Goal: Communication & Community: Answer question/provide support

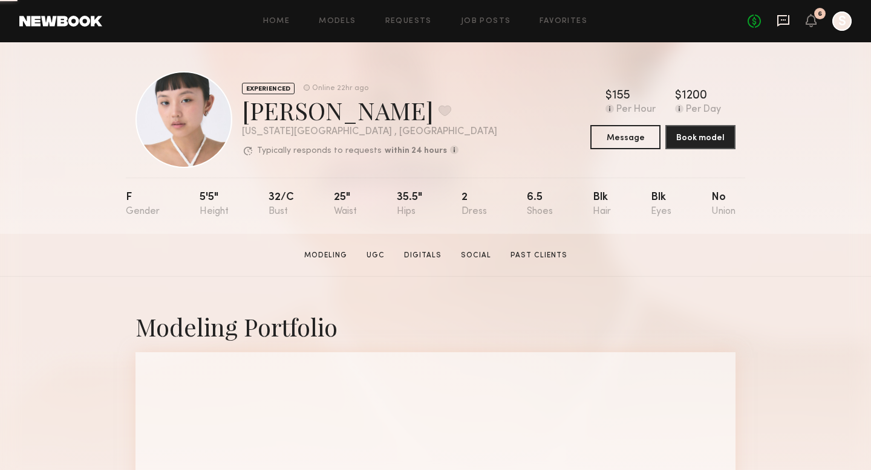
click at [785, 19] on icon at bounding box center [782, 20] width 13 height 13
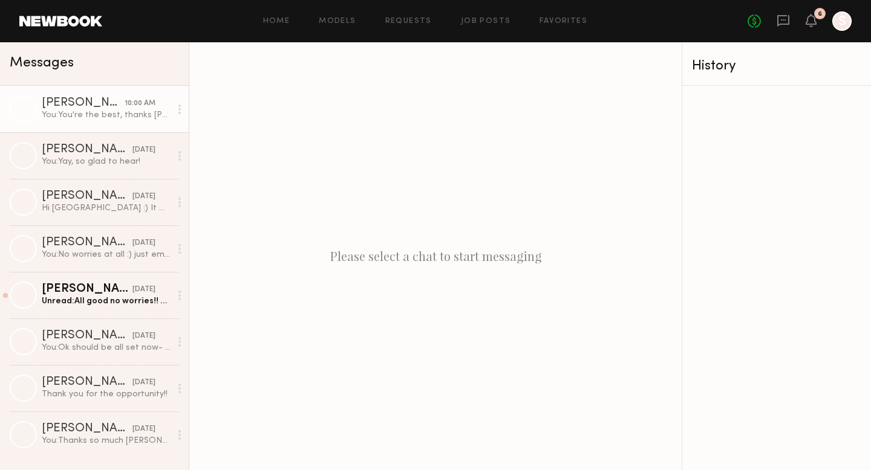
click at [89, 111] on div "You: You're the best, thanks [PERSON_NAME]!" at bounding box center [106, 114] width 129 height 11
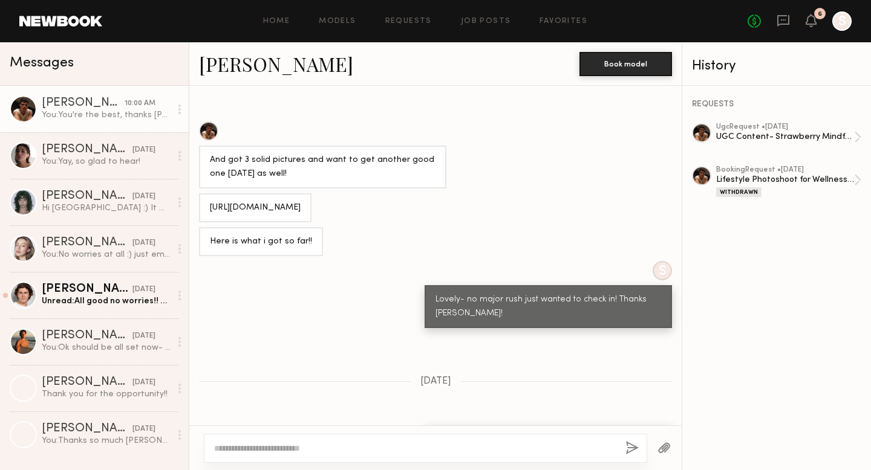
scroll to position [59, 0]
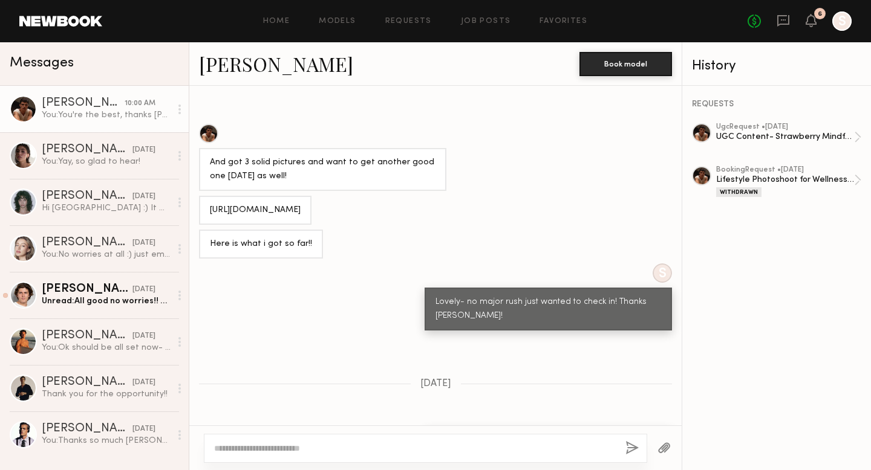
drag, startPoint x: 412, startPoint y: 235, endPoint x: 199, endPoint y: 201, distance: 215.6
click at [199, 201] on div "[URL][DOMAIN_NAME]" at bounding box center [255, 210] width 112 height 29
copy div "[URL][DOMAIN_NAME]"
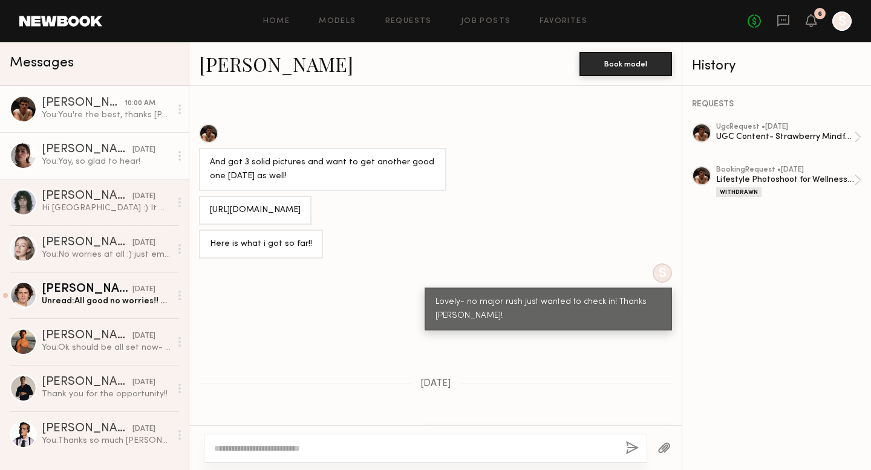
click at [77, 153] on div "[PERSON_NAME]" at bounding box center [87, 150] width 91 height 12
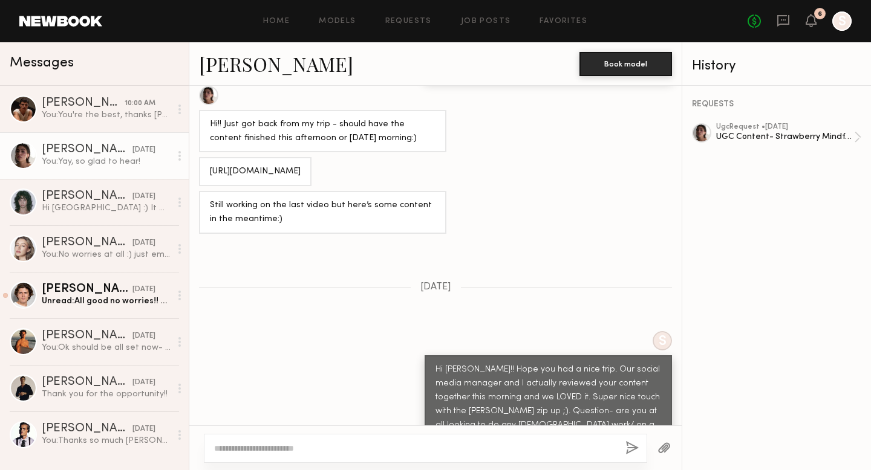
scroll to position [495, 0]
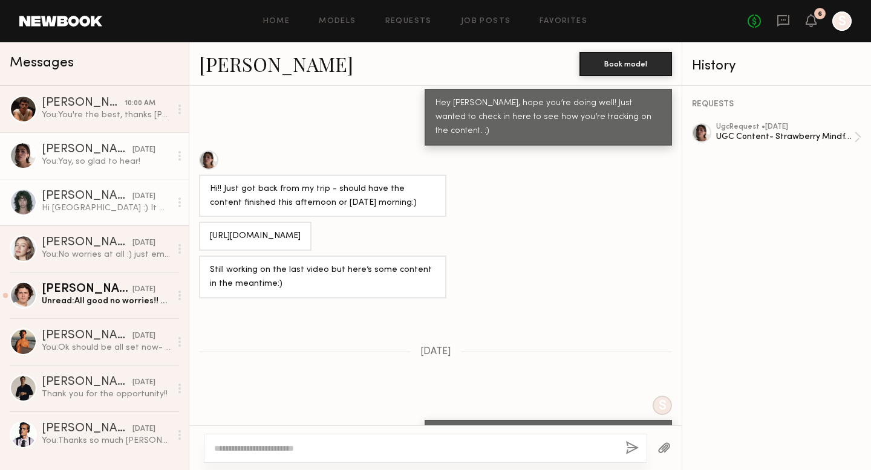
drag, startPoint x: 429, startPoint y: 251, endPoint x: 145, endPoint y: 221, distance: 285.1
click at [145, 221] on div "Messages [PERSON_NAME] 10:00 AM You: You're the best, thanks [PERSON_NAME]! [PE…" at bounding box center [435, 256] width 871 height 428
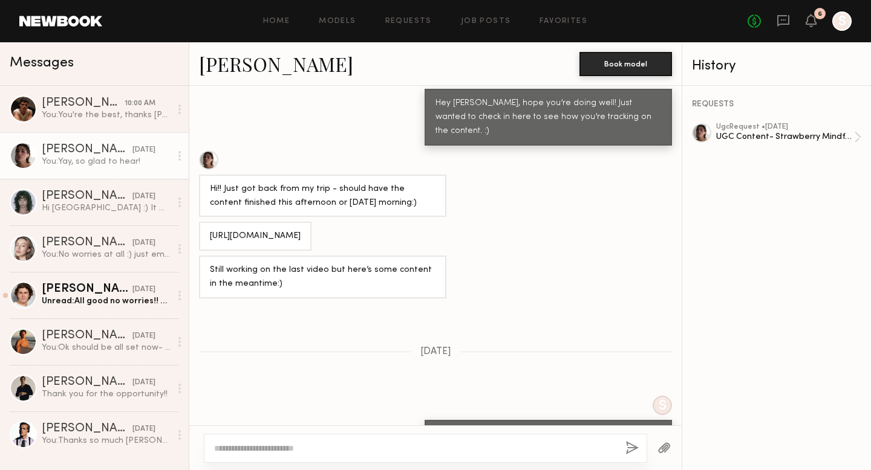
click at [298, 235] on div "[URL][DOMAIN_NAME]" at bounding box center [255, 237] width 91 height 14
drag, startPoint x: 420, startPoint y: 251, endPoint x: 207, endPoint y: 223, distance: 214.7
click at [207, 223] on div "[URL][DOMAIN_NAME]" at bounding box center [255, 236] width 112 height 29
copy div "[URL][DOMAIN_NAME]"
